Goal: Information Seeking & Learning: Understand process/instructions

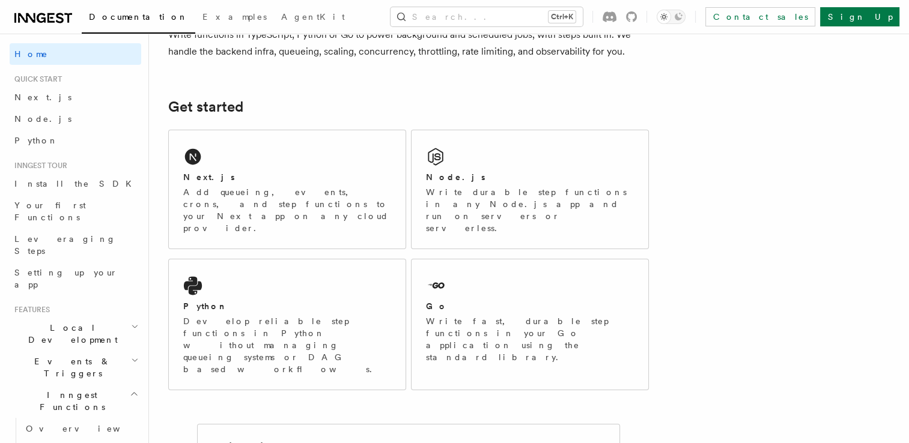
click at [321, 178] on div "Next.js" at bounding box center [287, 177] width 208 height 13
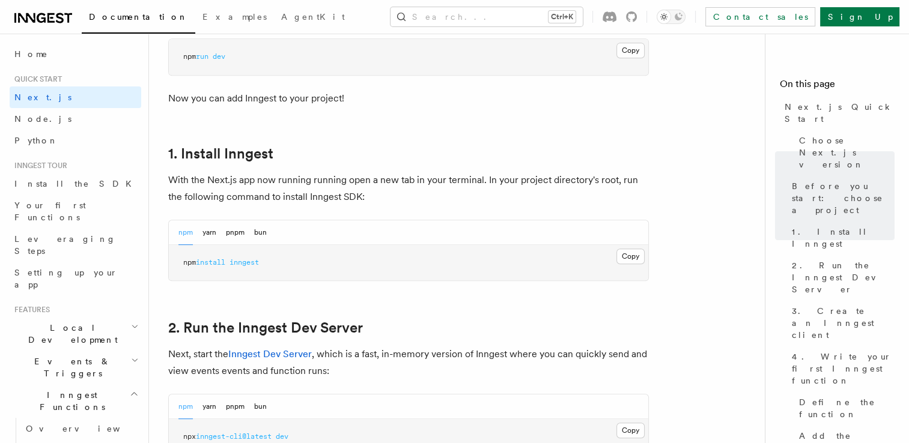
scroll to position [601, 0]
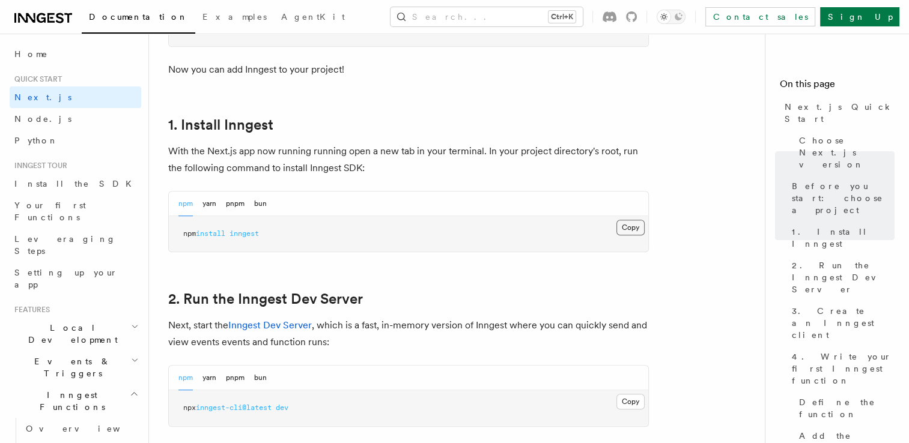
click at [620, 229] on button "Copy Copied" at bounding box center [630, 228] width 28 height 16
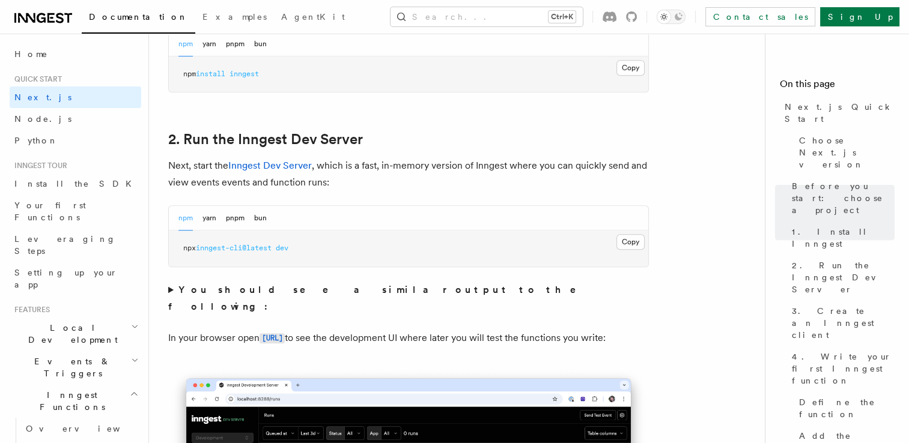
scroll to position [781, 0]
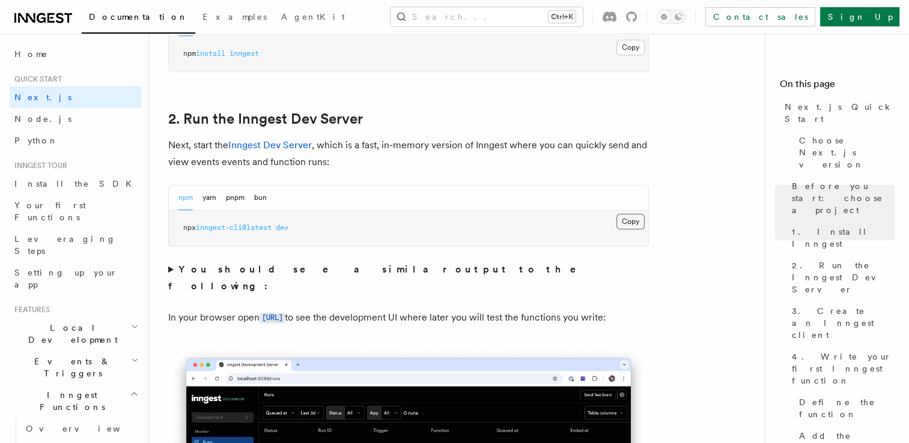
click at [630, 225] on button "Copy Copied" at bounding box center [630, 222] width 28 height 16
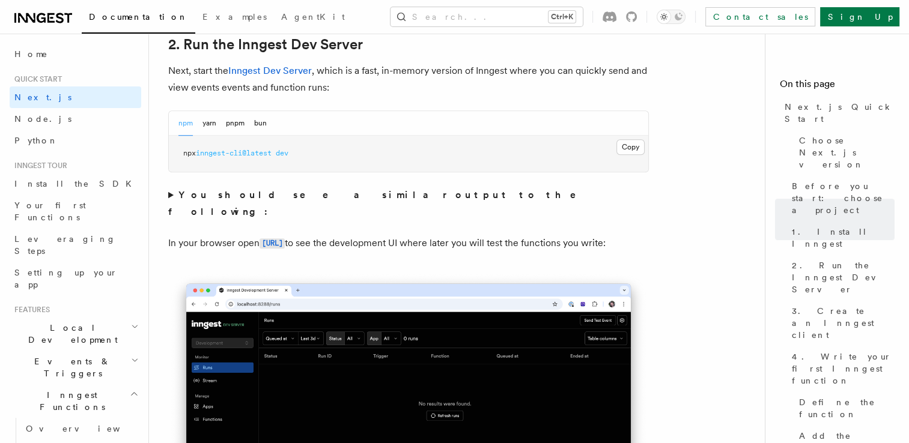
scroll to position [866, 0]
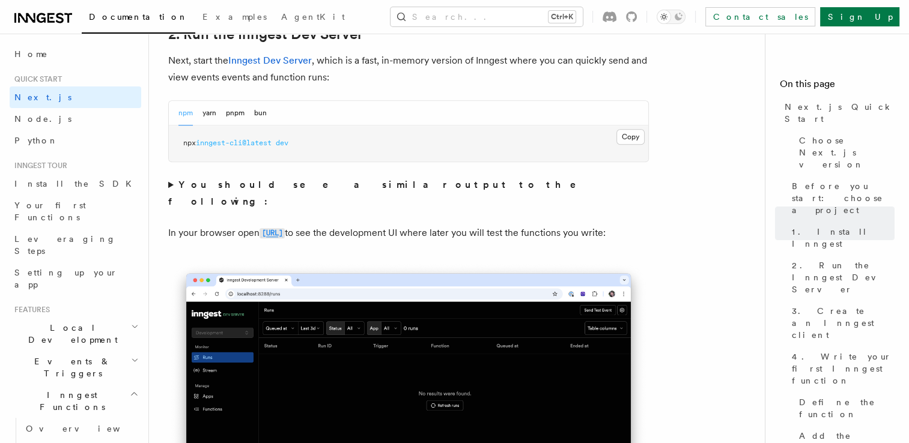
click at [285, 228] on code "[URL]" at bounding box center [272, 233] width 25 height 10
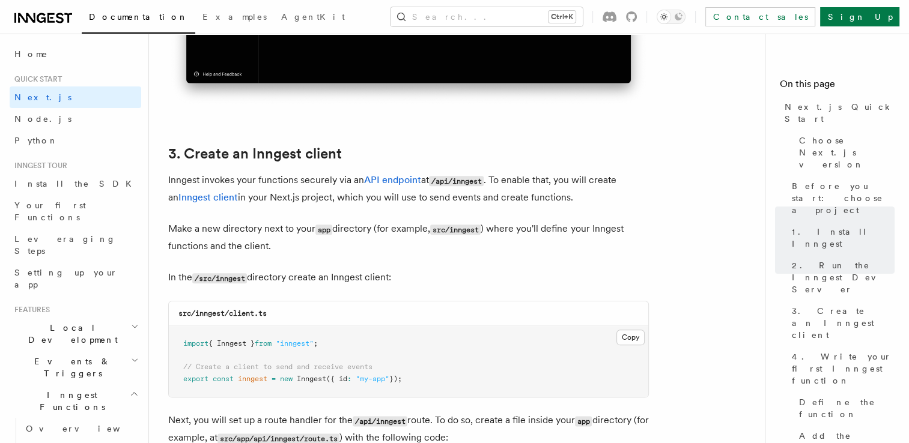
scroll to position [1442, 0]
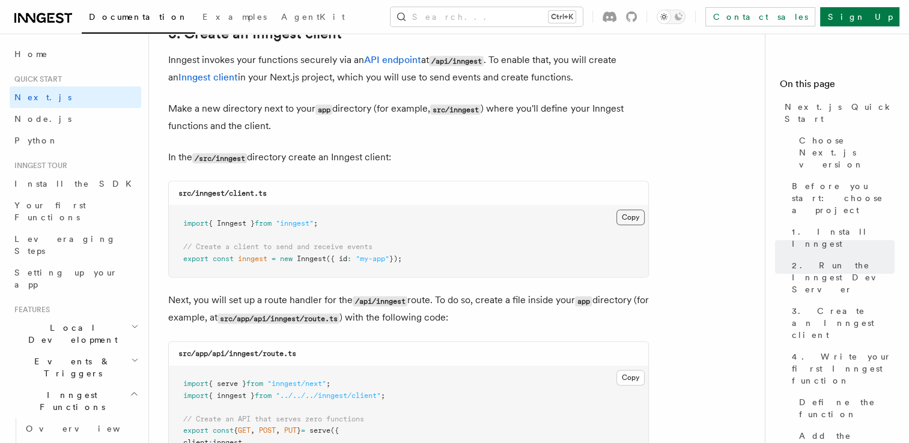
click at [634, 217] on button "Copy Copied" at bounding box center [630, 218] width 28 height 16
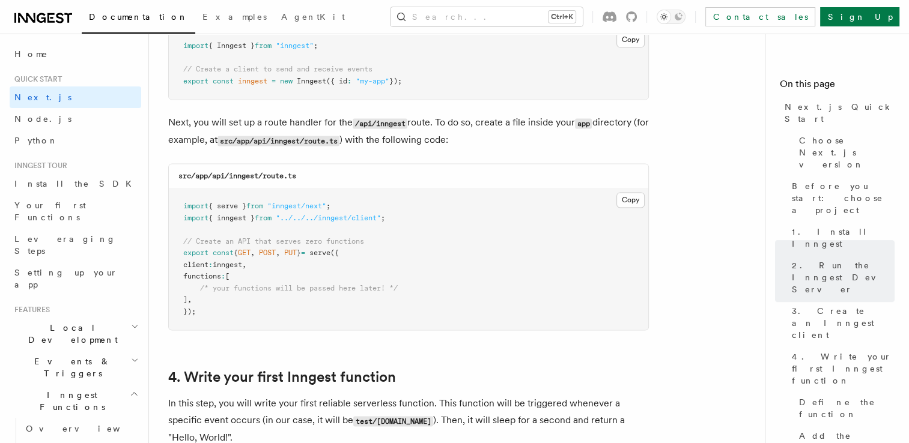
scroll to position [1622, 0]
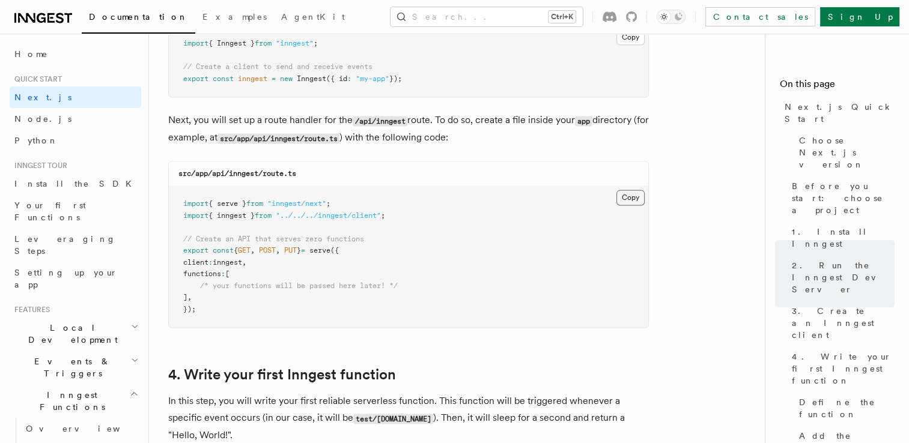
click at [627, 202] on button "Copy Copied" at bounding box center [630, 198] width 28 height 16
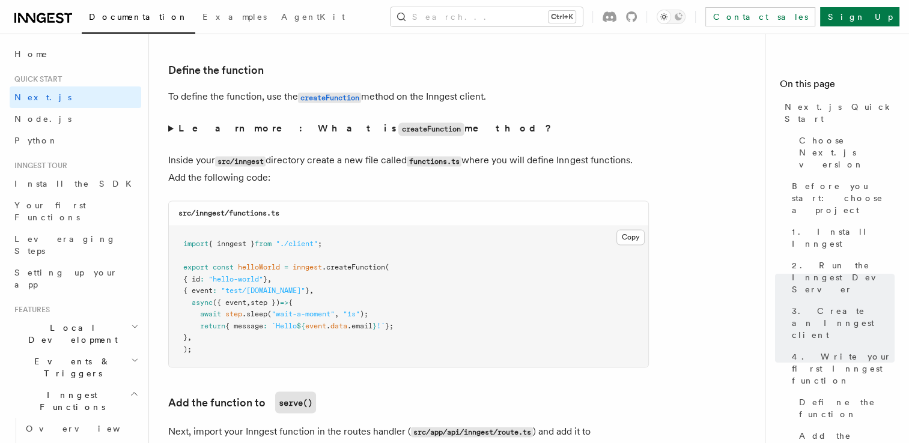
scroll to position [2103, 0]
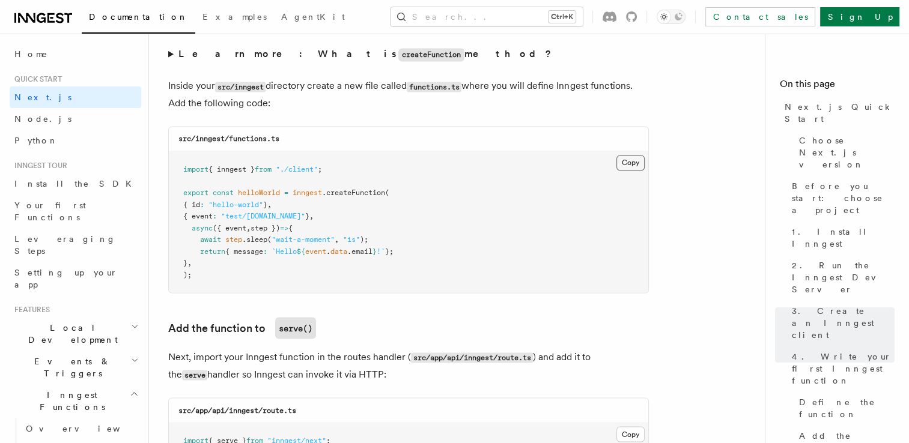
click at [634, 169] on button "Copy Copied" at bounding box center [630, 163] width 28 height 16
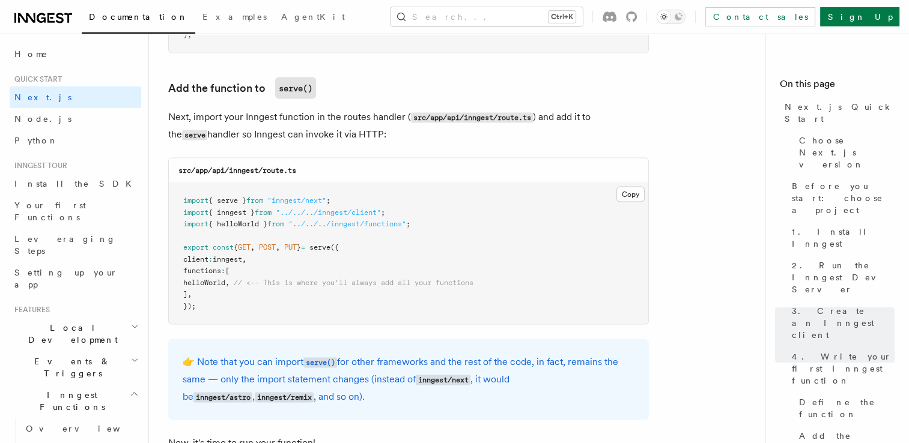
scroll to position [2343, 0]
click at [631, 197] on button "Copy Copied" at bounding box center [630, 194] width 28 height 16
click at [631, 194] on button "Copy Copied" at bounding box center [630, 194] width 28 height 16
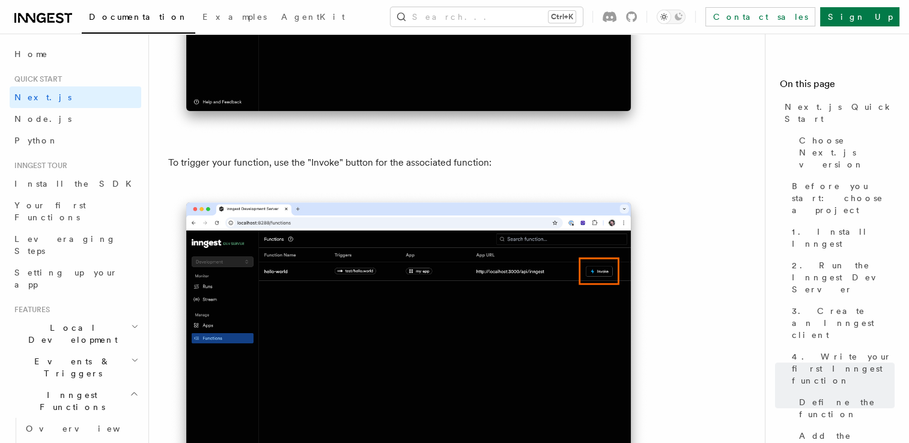
scroll to position [3124, 0]
